Goal: Task Accomplishment & Management: Manage account settings

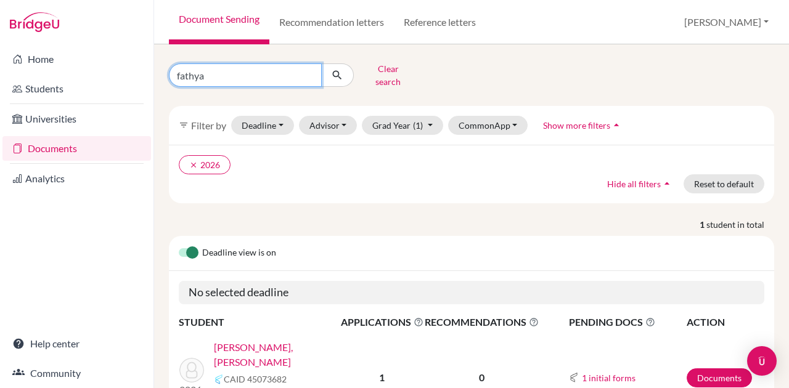
click at [288, 79] on input "fathya" at bounding box center [245, 74] width 153 height 23
click at [335, 69] on icon "submit" at bounding box center [337, 75] width 12 height 12
click at [265, 76] on input "Find student by name..." at bounding box center [245, 74] width 153 height 23
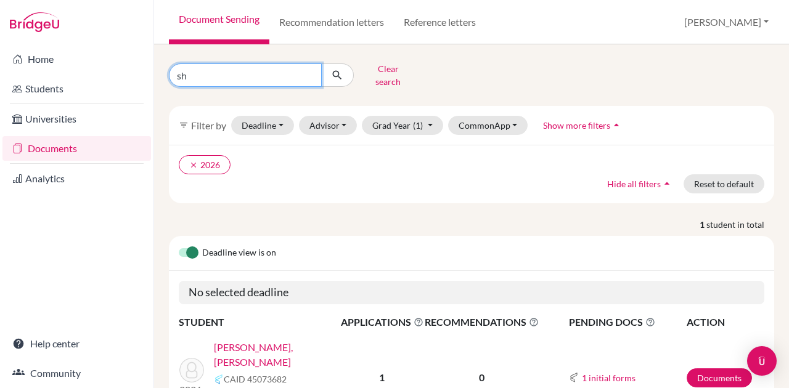
type input "s"
type input "aisha"
click button "submit" at bounding box center [337, 74] width 33 height 23
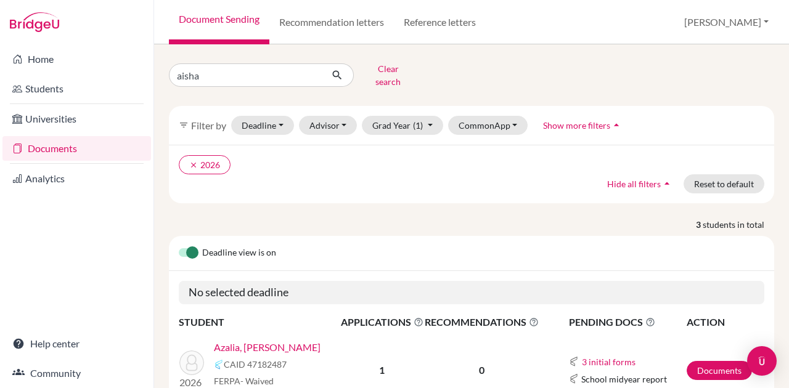
click at [473, 68] on div "aisha Clear search" at bounding box center [471, 75] width 623 height 32
click at [339, 69] on icon "submit" at bounding box center [337, 75] width 12 height 12
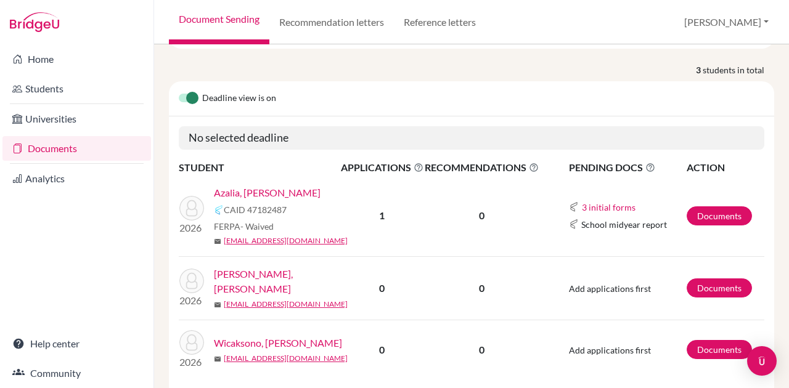
scroll to position [159, 0]
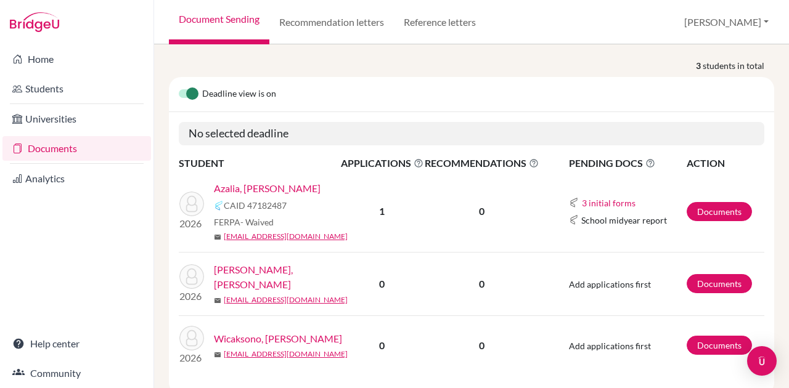
click at [257, 181] on link "Azalia, [PERSON_NAME]" at bounding box center [267, 188] width 107 height 15
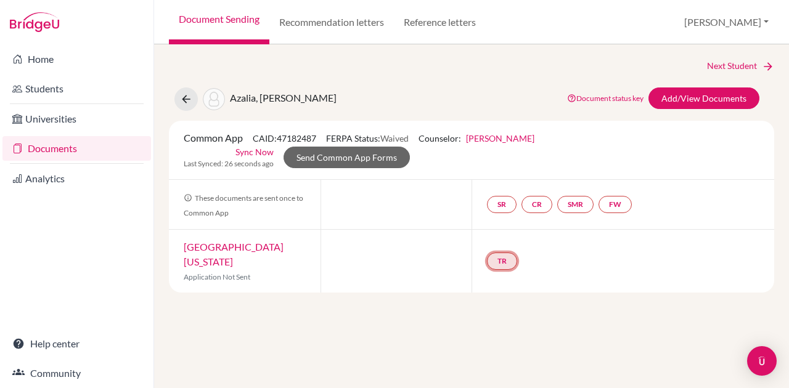
click at [510, 256] on link "TR" at bounding box center [502, 261] width 30 height 17
click at [577, 258] on div "TR Teacher recommendation Incomplete" at bounding box center [622, 261] width 302 height 63
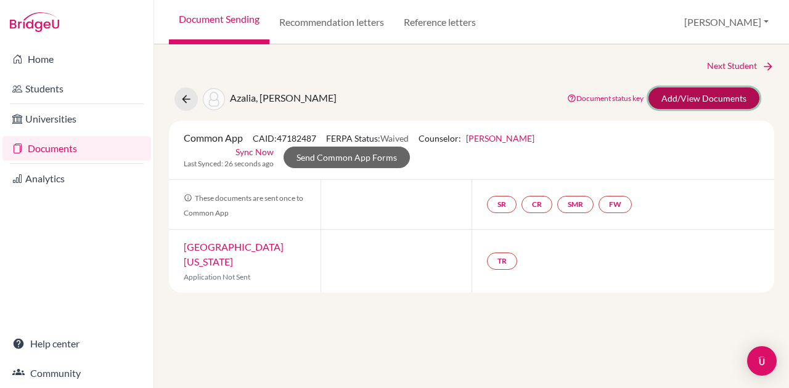
click at [724, 99] on link "Add/View Documents" at bounding box center [703, 98] width 111 height 22
